Goal: Check status: Check status

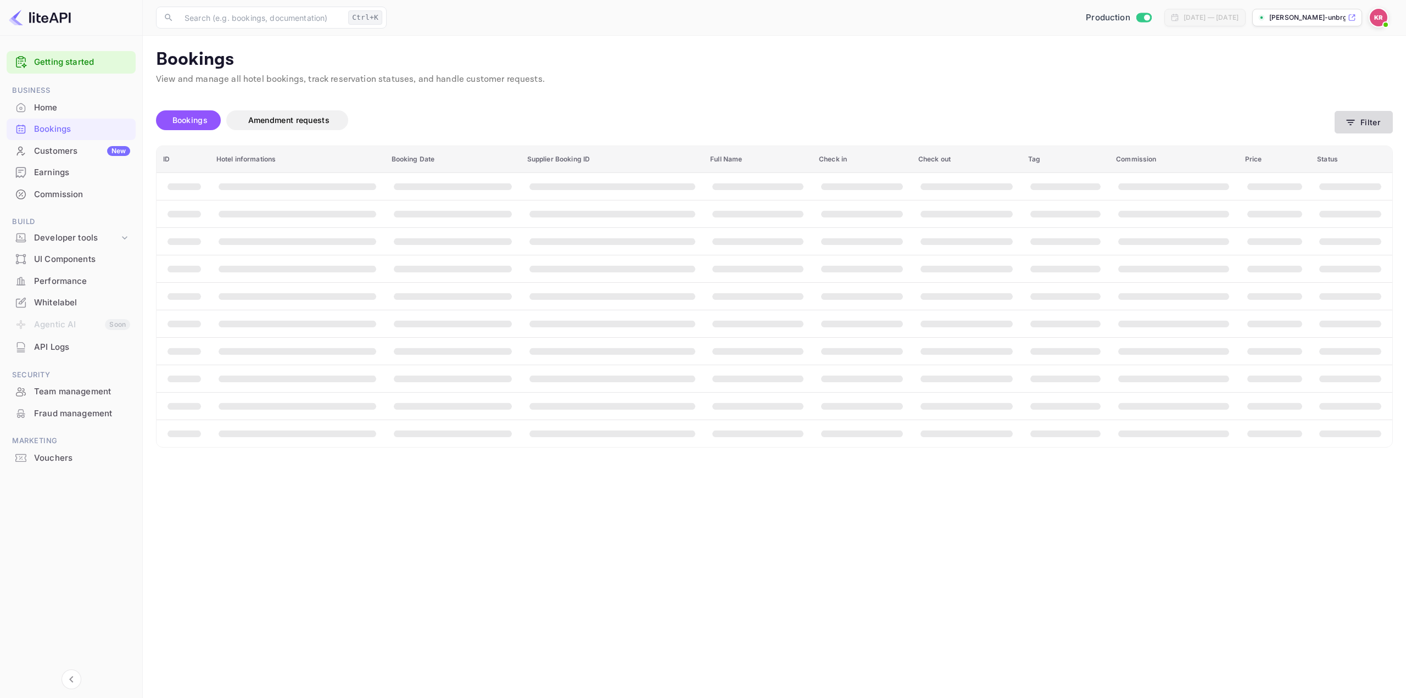
click at [1359, 123] on button "Filter" at bounding box center [1364, 122] width 58 height 23
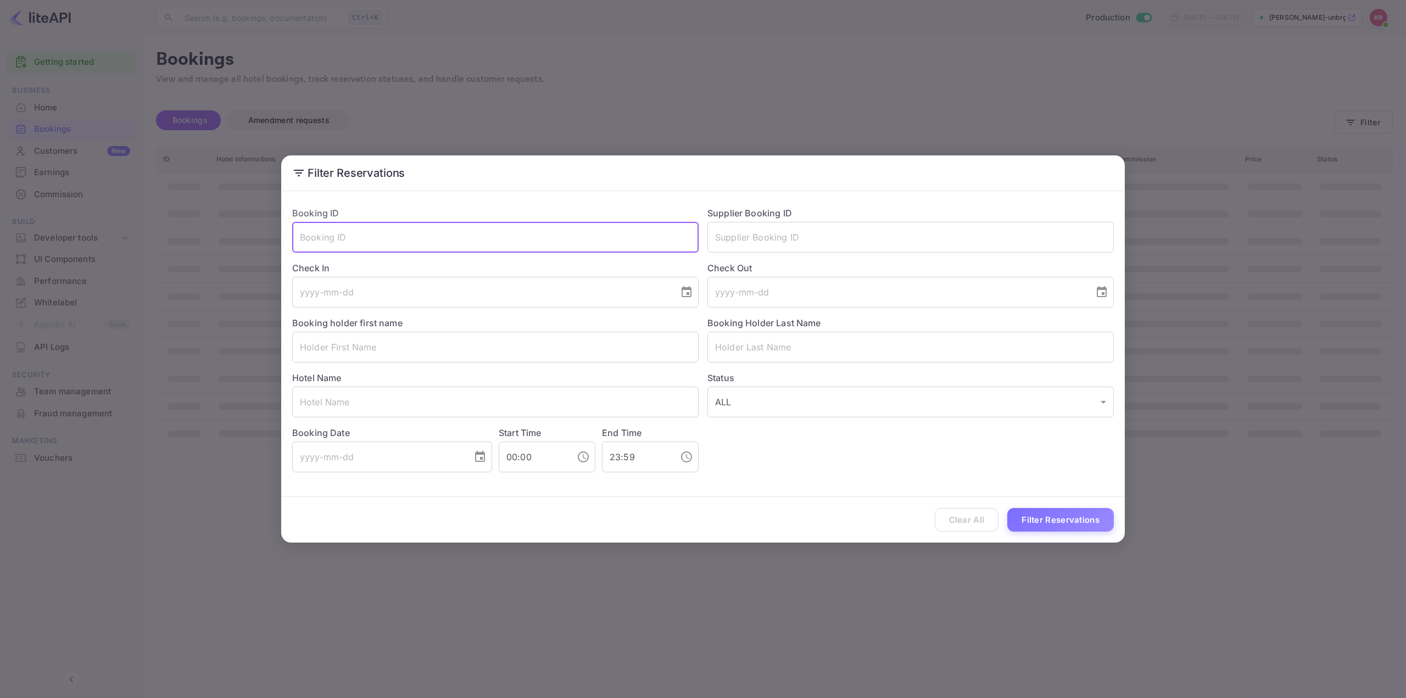
click at [465, 236] on input "text" at bounding box center [495, 237] width 407 height 31
paste input "xjrFkGFGn"
type input "xjrFkGFGn"
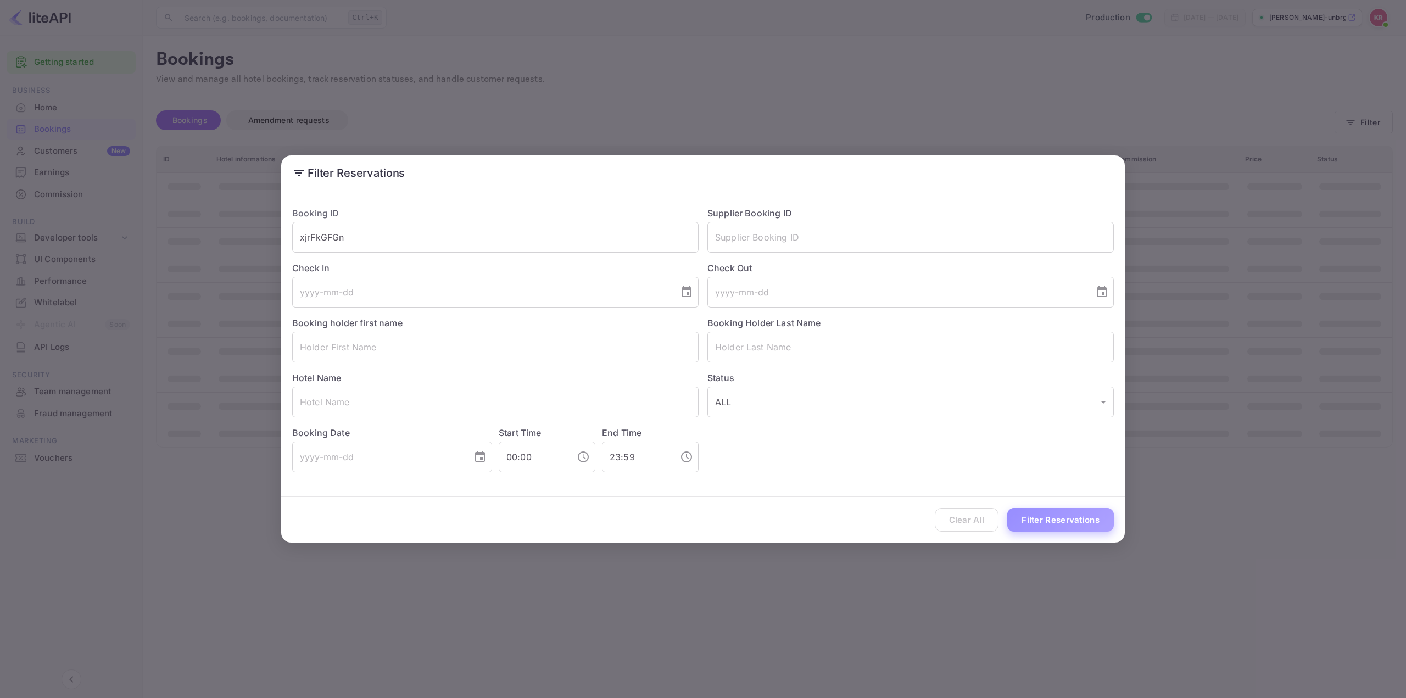
click at [1043, 516] on button "Filter Reservations" at bounding box center [1061, 520] width 107 height 24
click at [808, 71] on div "Filter Reservations Booking ID xjrFkGFGn ​ Supplier Booking ID ​ Check In ​ Che…" at bounding box center [703, 349] width 1406 height 698
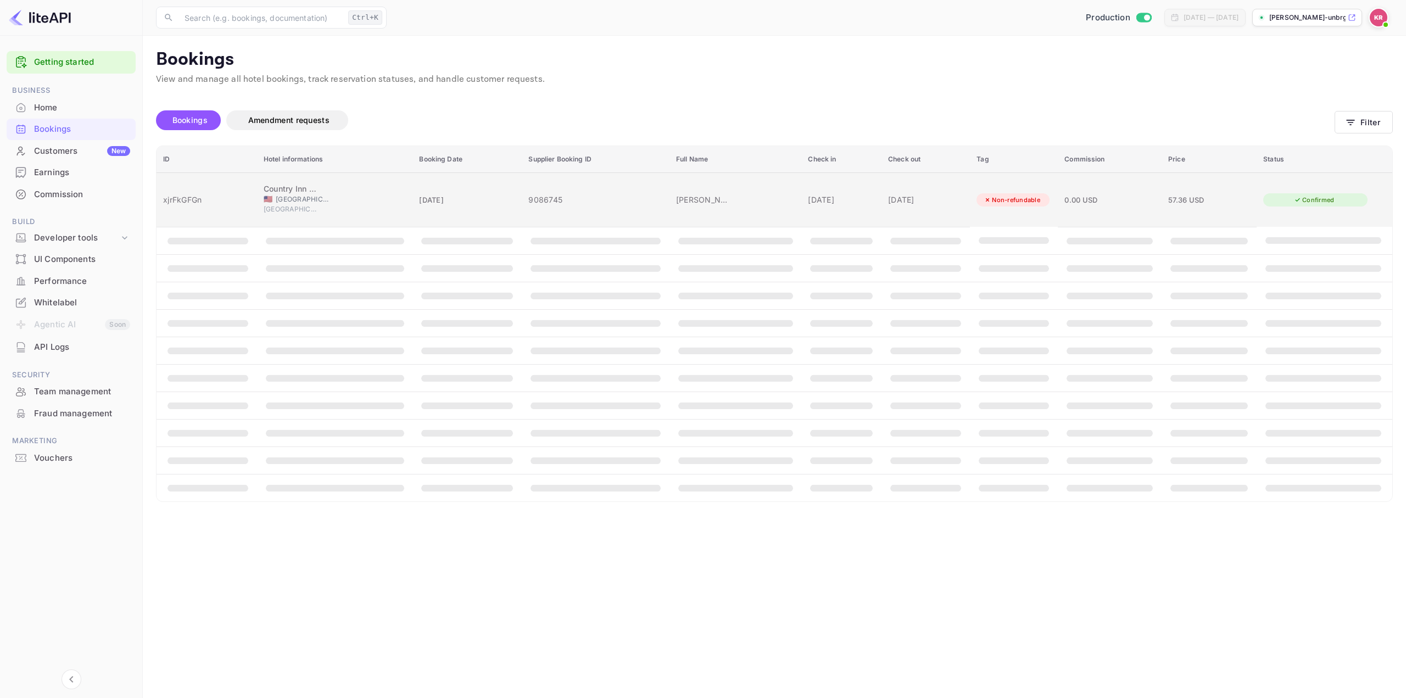
click at [749, 196] on td "[PERSON_NAME]" at bounding box center [736, 199] width 132 height 54
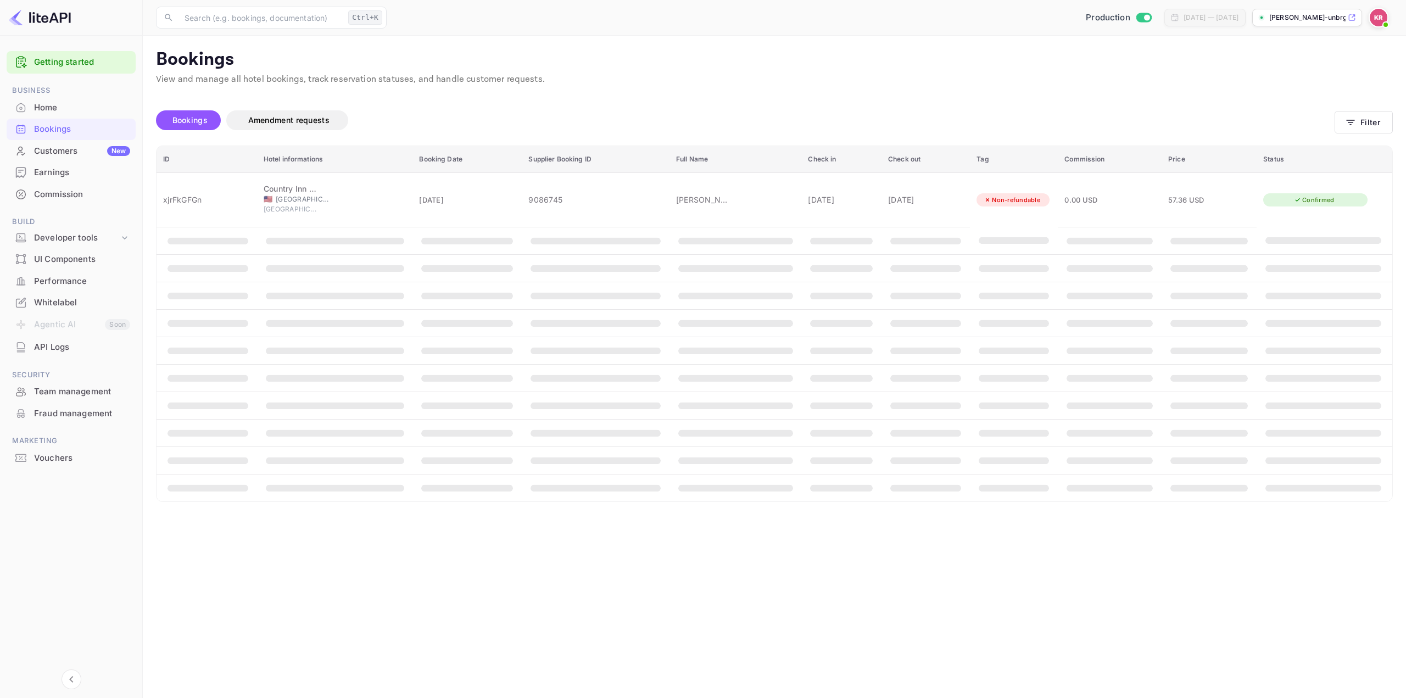
scroll to position [165, 0]
drag, startPoint x: 782, startPoint y: 283, endPoint x: 843, endPoint y: 285, distance: 61.5
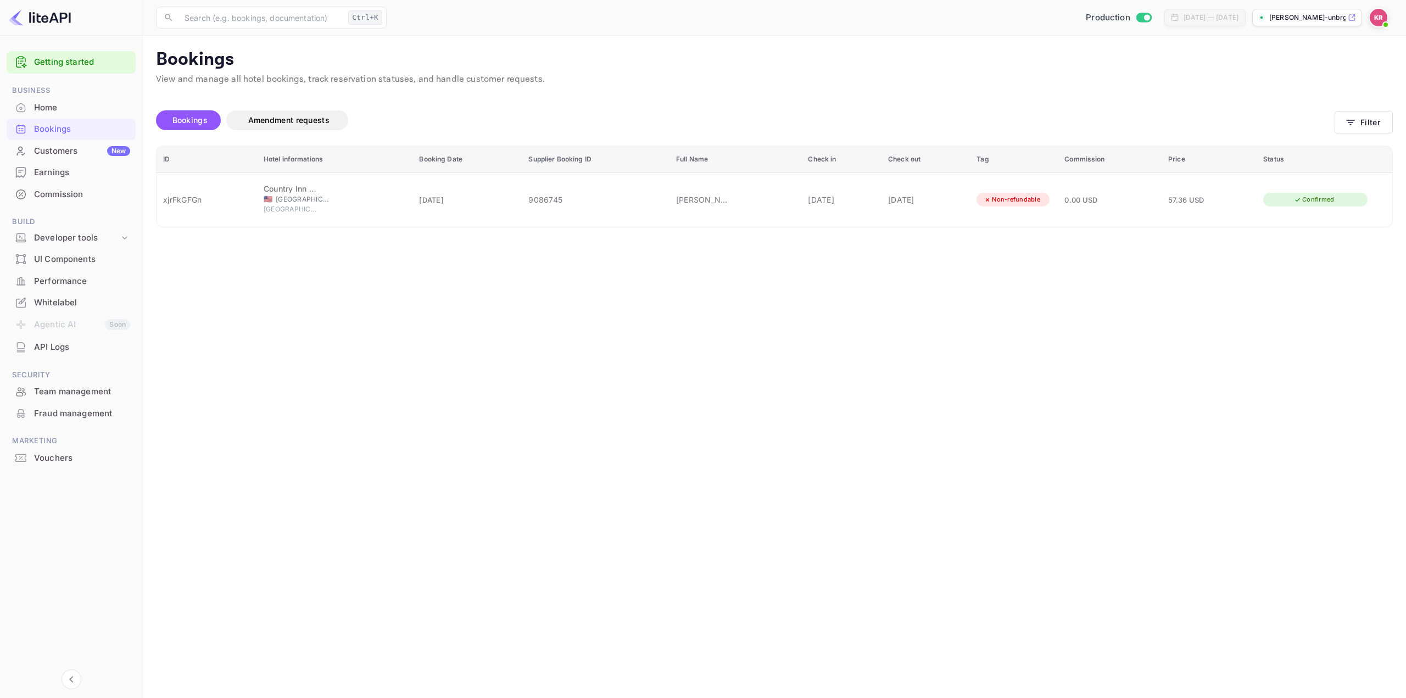
scroll to position [110, 0]
click at [436, 360] on div at bounding box center [703, 349] width 1406 height 698
click at [636, 339] on main "Bookings View and manage all hotel bookings, track reservation statuses, and ha…" at bounding box center [775, 367] width 1264 height 663
